Goal: Task Accomplishment & Management: Use online tool/utility

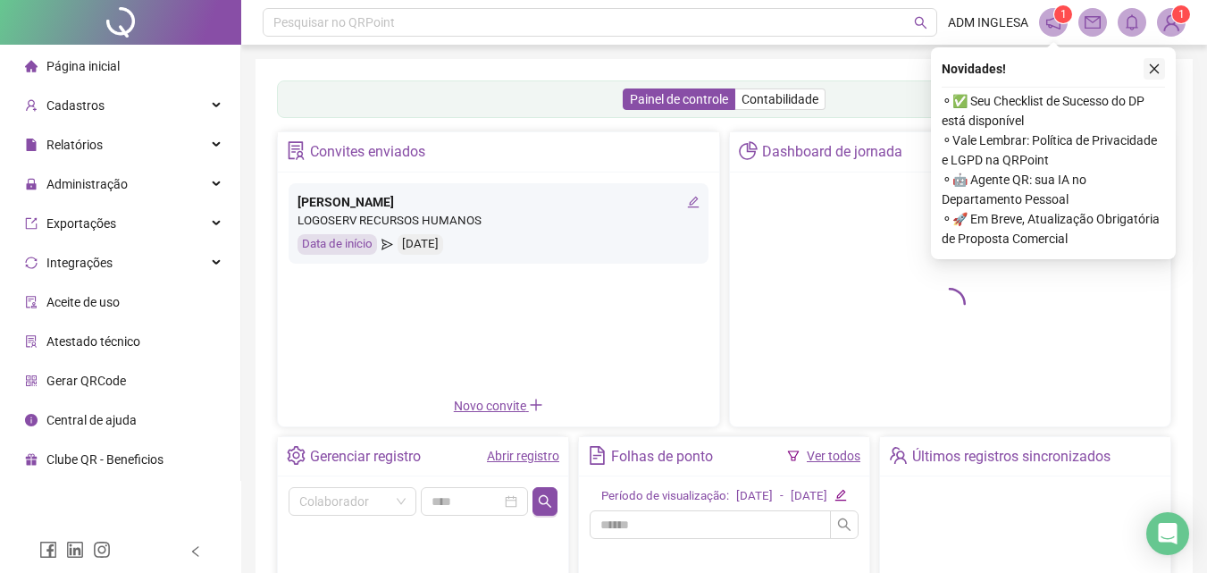
click at [1155, 71] on icon "close" at bounding box center [1154, 69] width 13 height 13
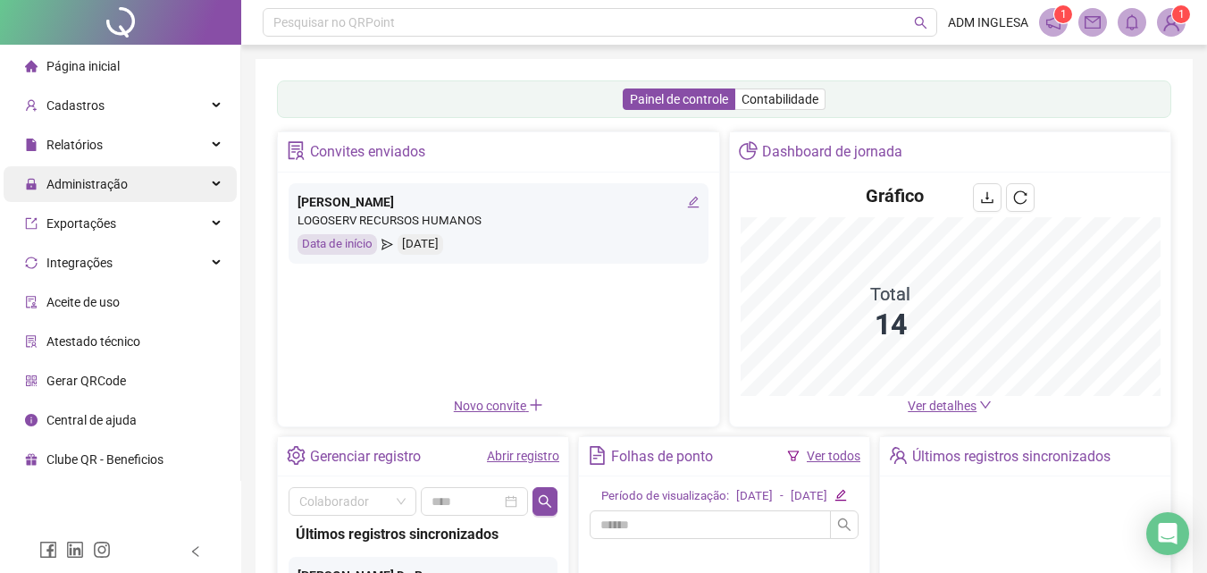
click at [104, 185] on span "Administração" at bounding box center [86, 184] width 81 height 14
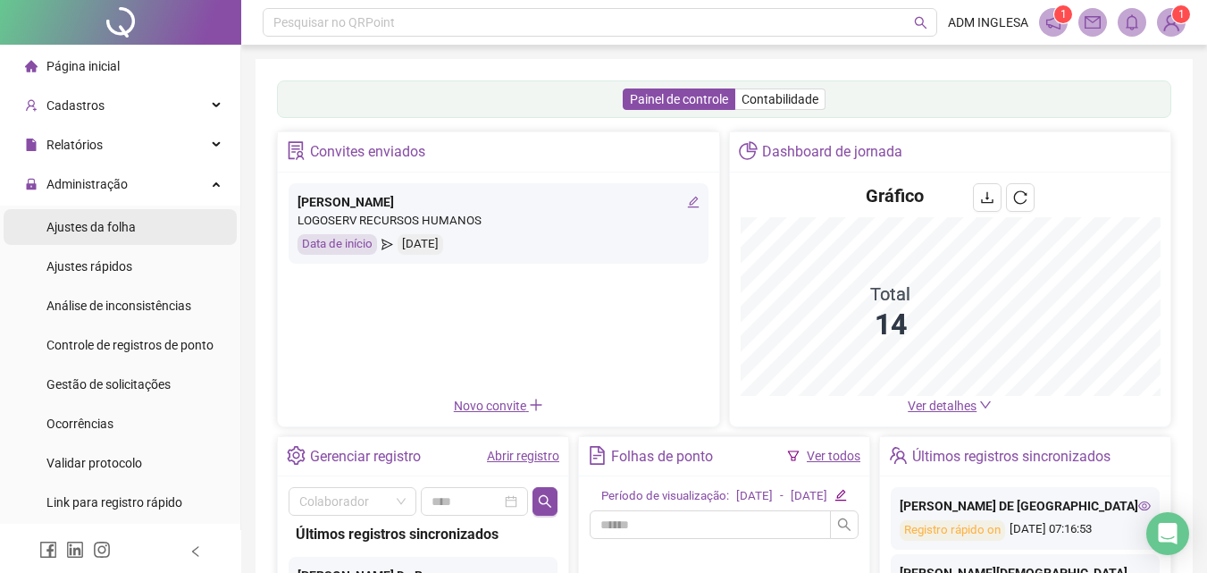
click at [97, 225] on span "Ajustes da folha" at bounding box center [90, 227] width 89 height 14
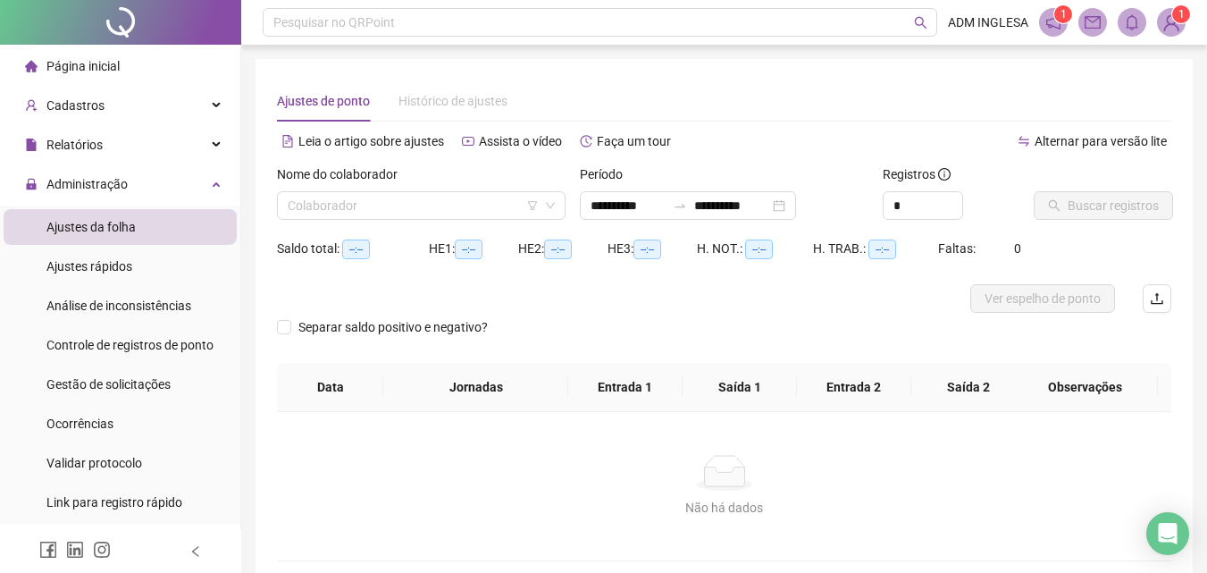
type input "**********"
click at [622, 203] on input "**********" at bounding box center [628, 206] width 75 height 20
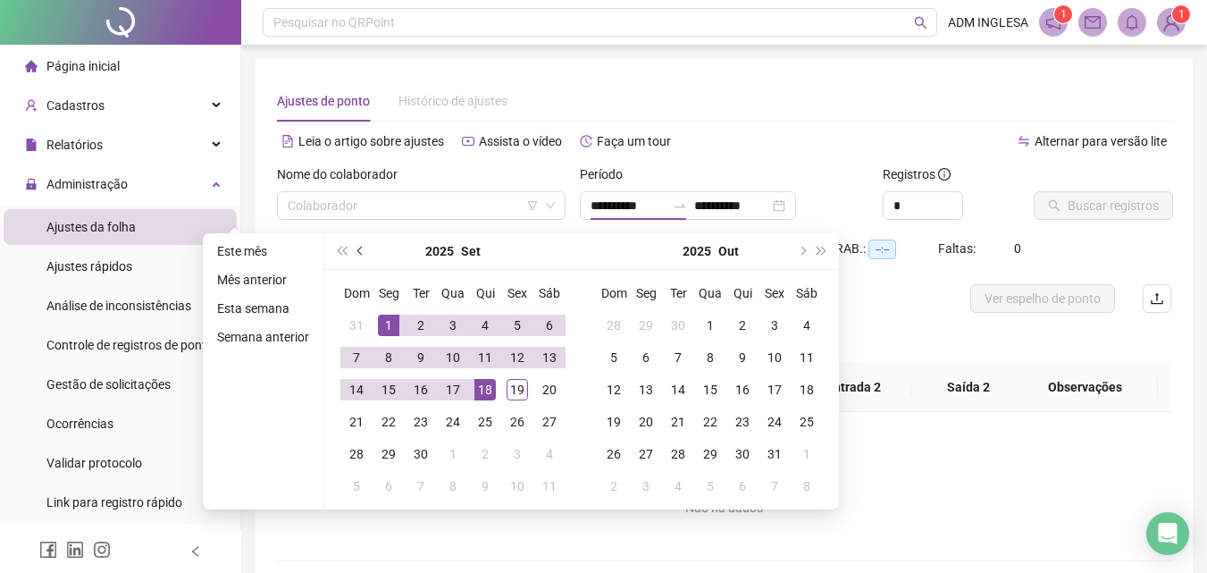
click at [358, 250] on span "prev-year" at bounding box center [361, 251] width 9 height 9
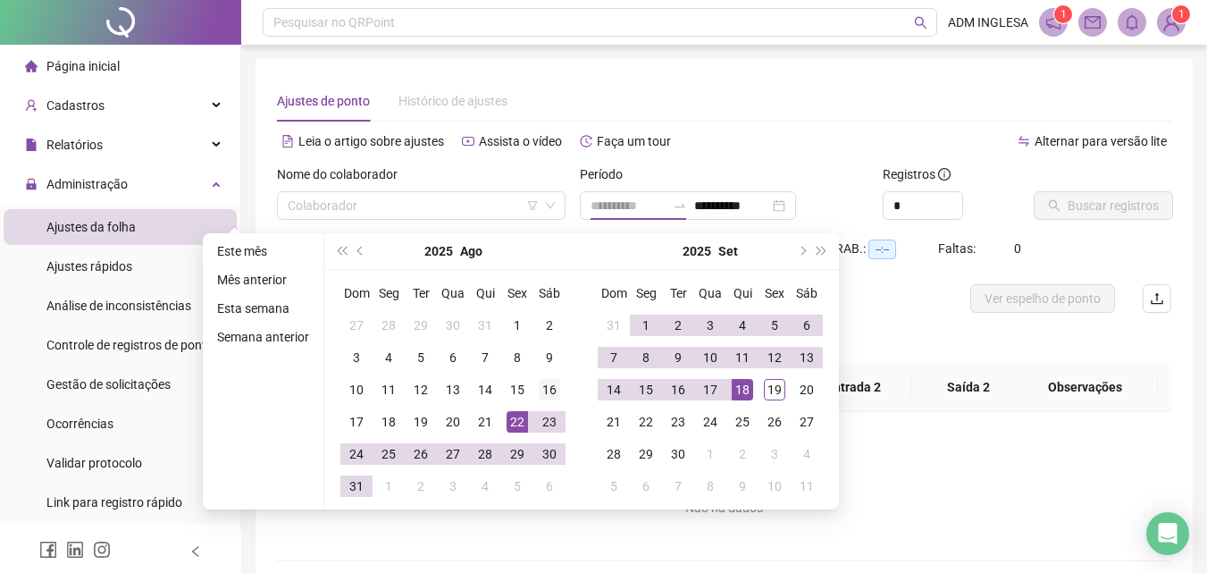
type input "**********"
click at [548, 388] on div "16" at bounding box center [549, 389] width 21 height 21
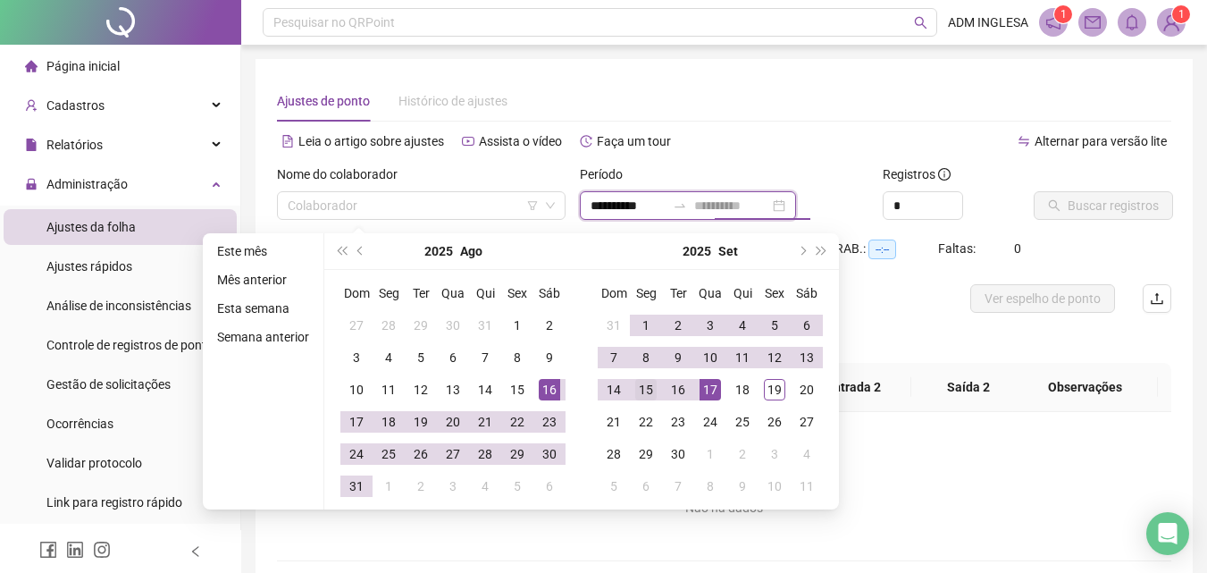
type input "**********"
click at [643, 388] on div "15" at bounding box center [645, 389] width 21 height 21
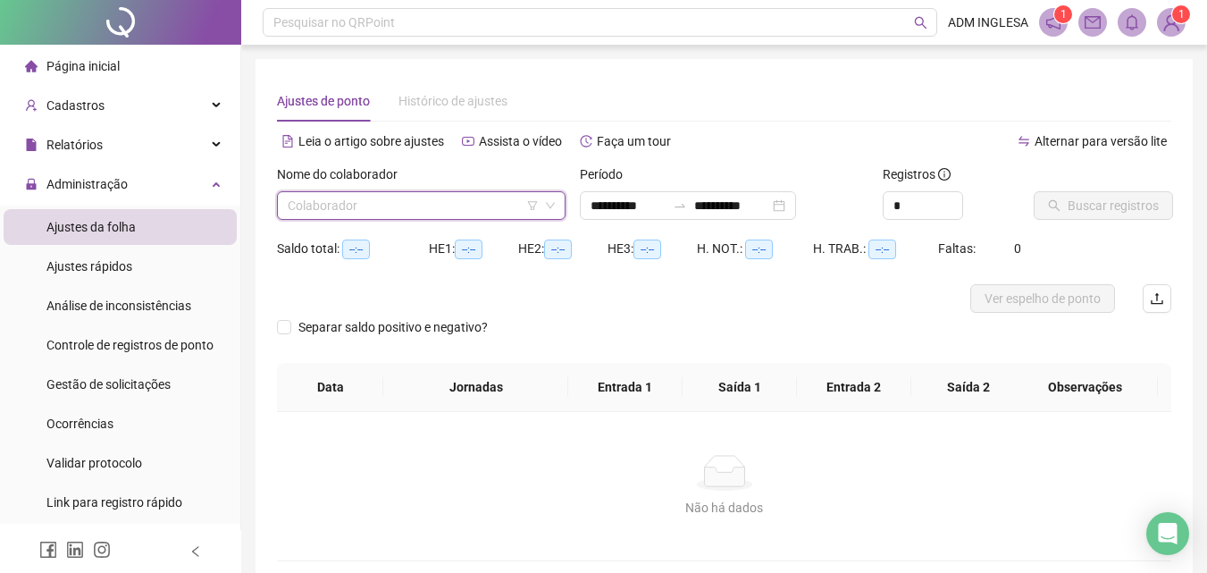
click at [387, 199] on input "search" at bounding box center [413, 205] width 251 height 27
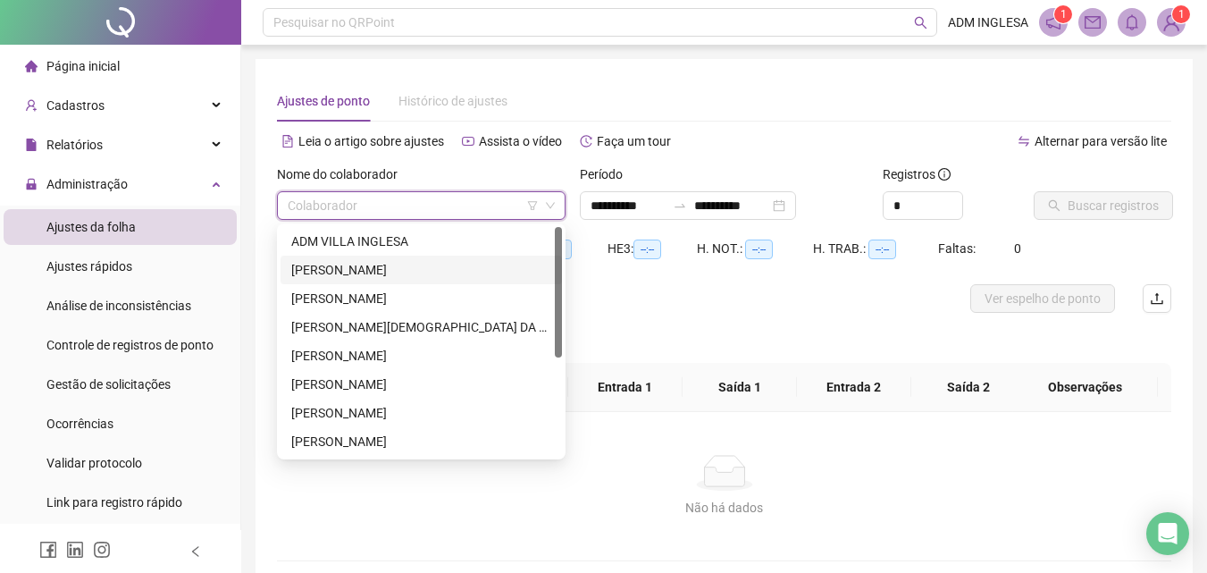
click at [370, 266] on div "[PERSON_NAME]" at bounding box center [421, 270] width 260 height 20
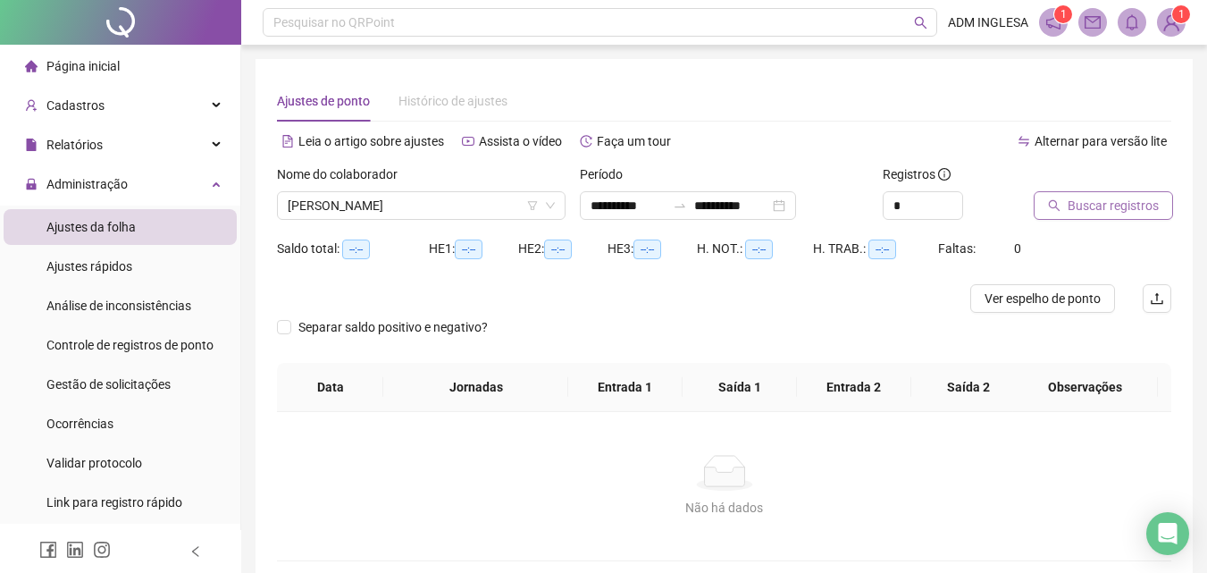
click at [1090, 204] on span "Buscar registros" at bounding box center [1113, 206] width 91 height 20
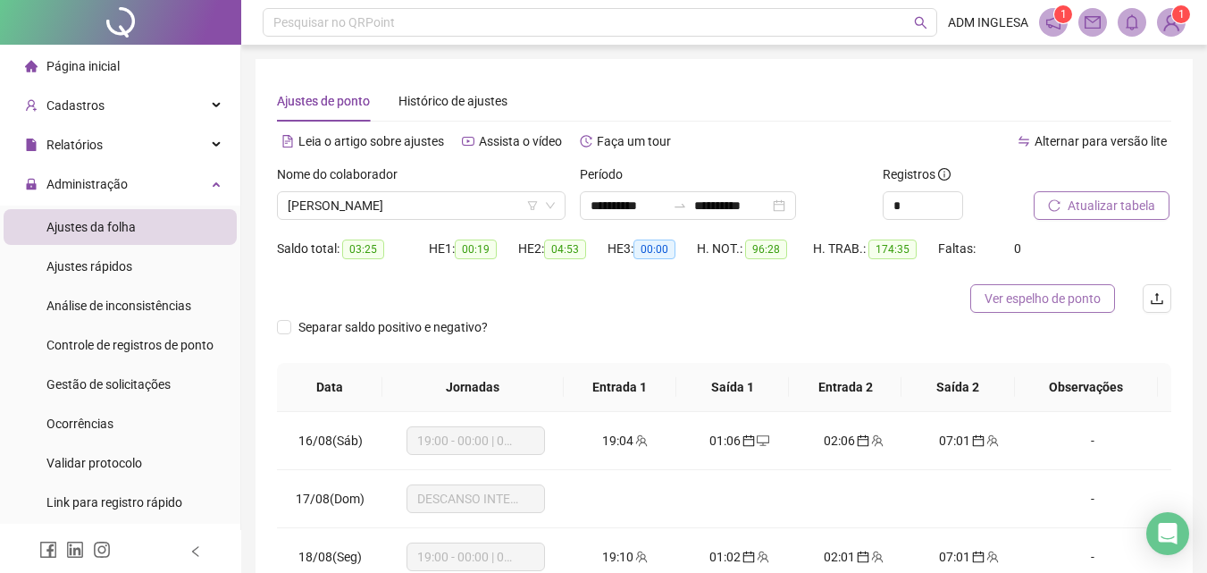
click at [1024, 297] on span "Ver espelho de ponto" at bounding box center [1043, 299] width 116 height 20
click at [496, 203] on span "[PERSON_NAME]" at bounding box center [421, 205] width 267 height 27
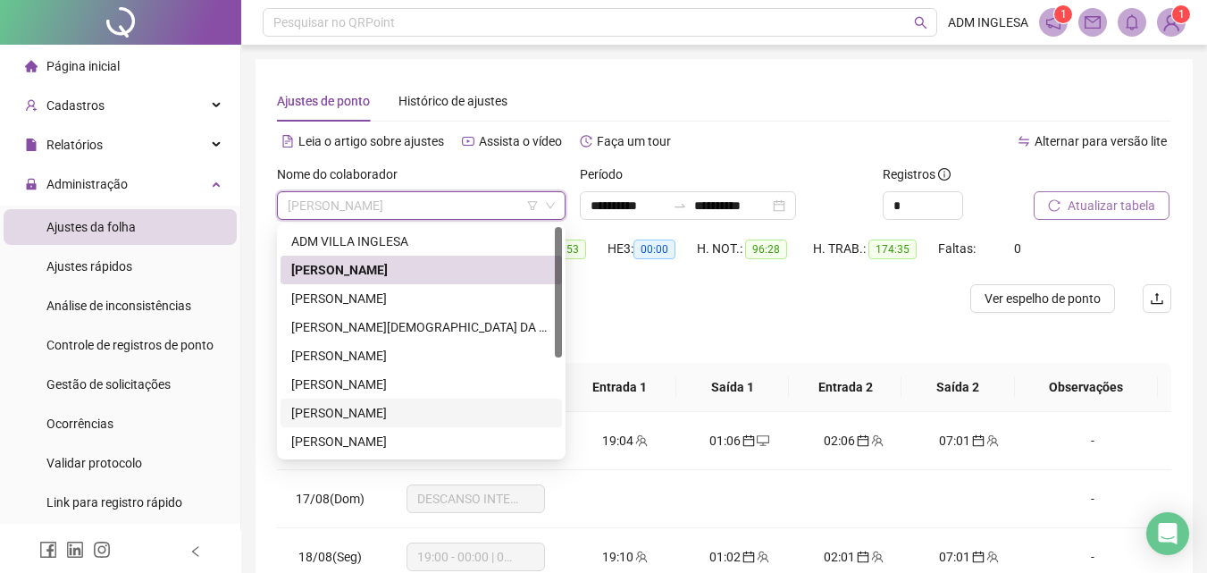
click at [424, 414] on div "[PERSON_NAME]" at bounding box center [421, 413] width 260 height 20
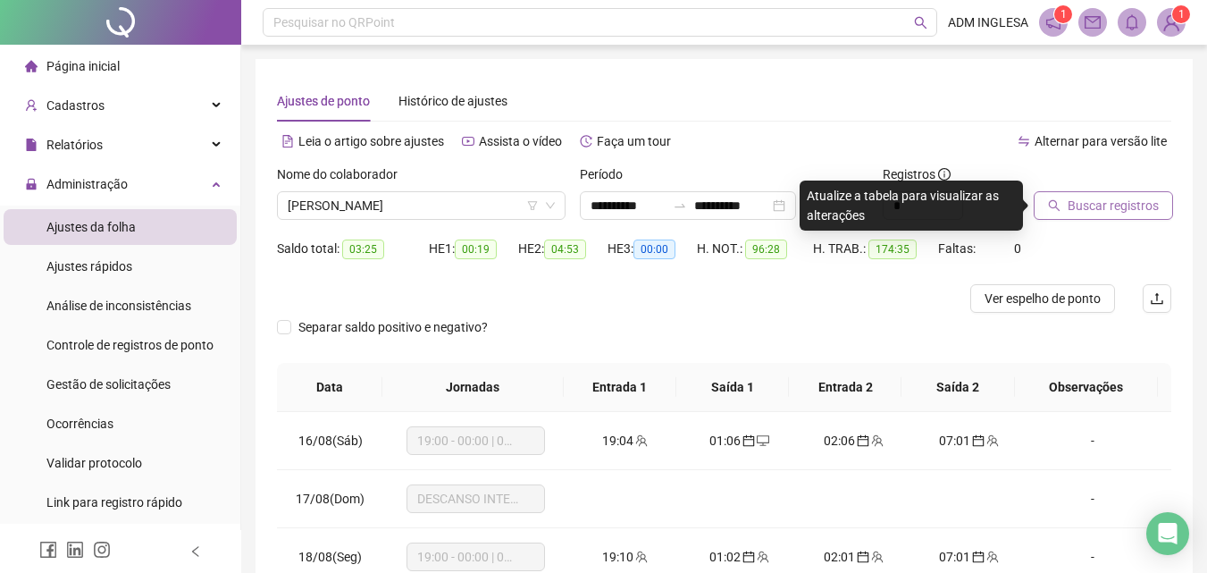
click at [1098, 206] on span "Buscar registros" at bounding box center [1113, 206] width 91 height 20
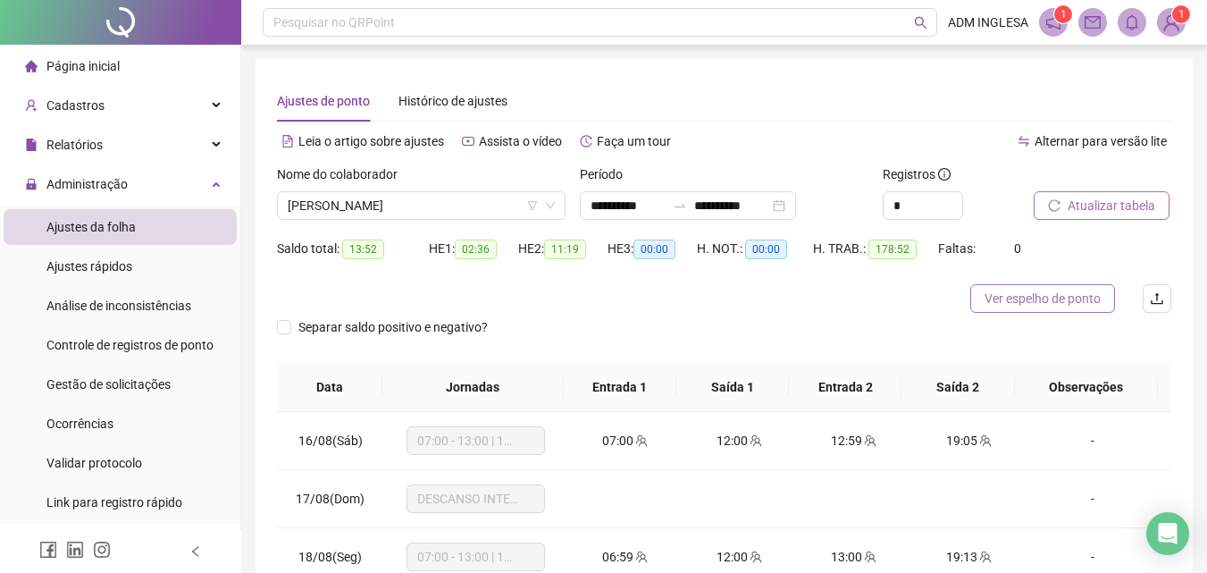
click at [1014, 301] on span "Ver espelho de ponto" at bounding box center [1043, 299] width 116 height 20
click at [504, 199] on span "[PERSON_NAME]" at bounding box center [421, 205] width 267 height 27
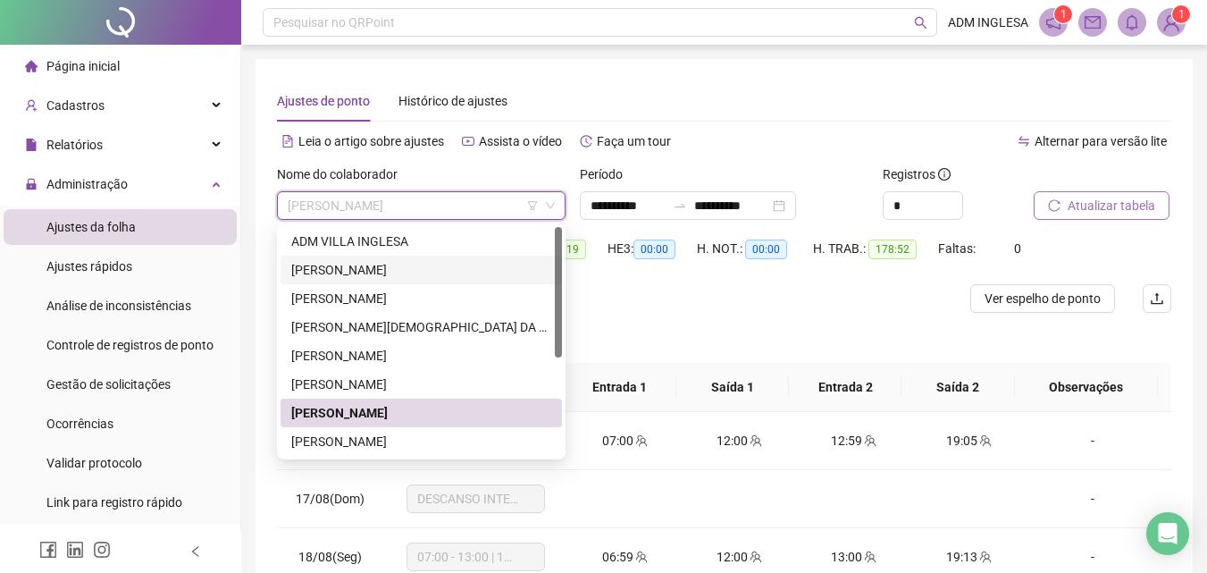
click at [391, 263] on div "[PERSON_NAME]" at bounding box center [421, 270] width 260 height 20
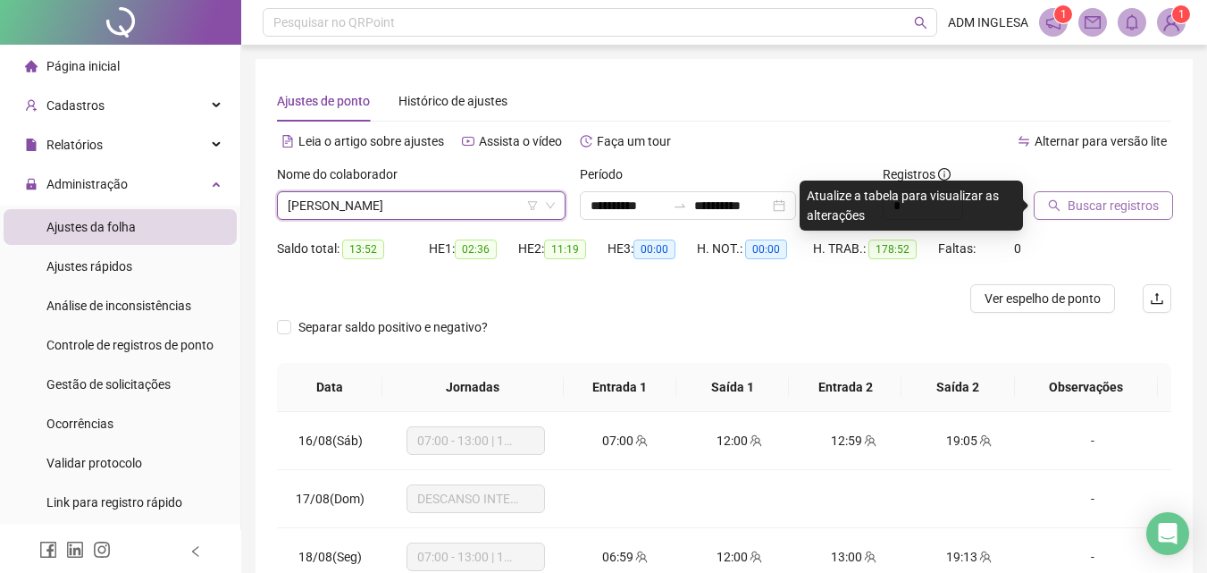
click at [1091, 202] on span "Buscar registros" at bounding box center [1113, 206] width 91 height 20
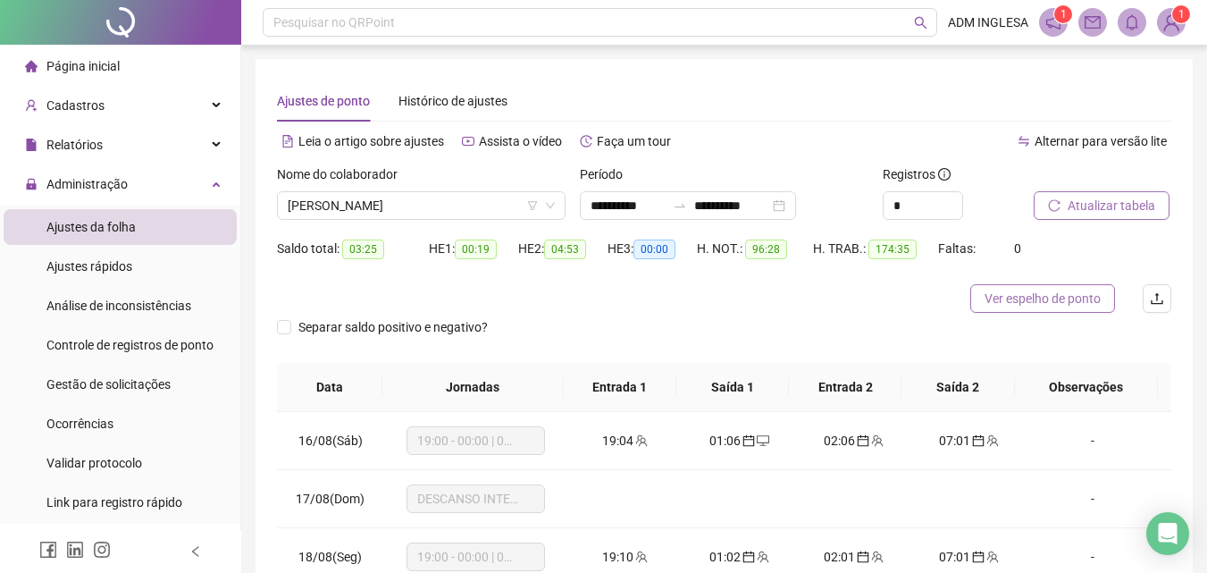
click at [1023, 296] on span "Ver espelho de ponto" at bounding box center [1043, 299] width 116 height 20
